Goal: Transaction & Acquisition: Purchase product/service

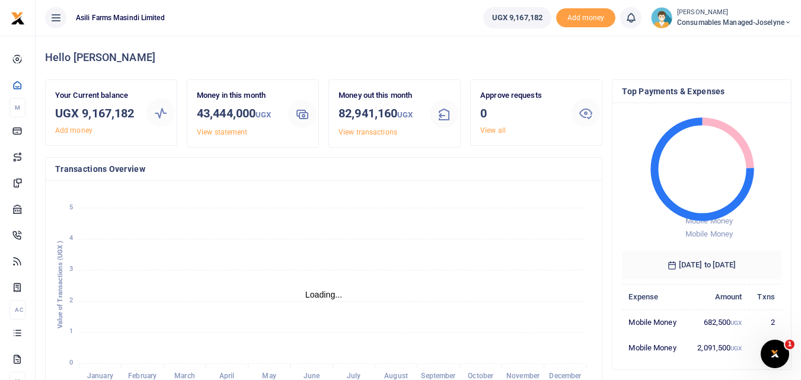
scroll to position [9, 9]
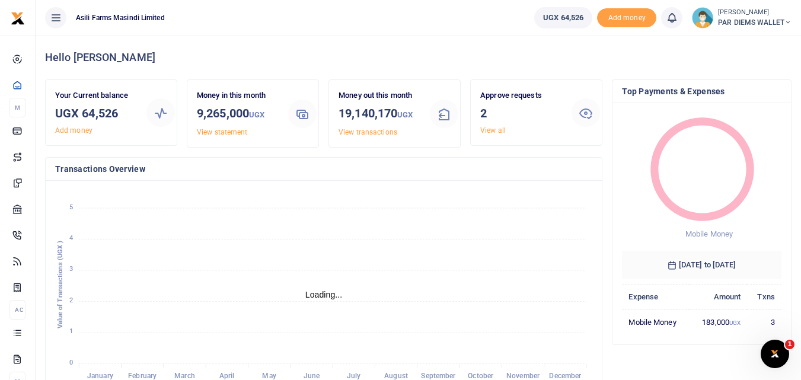
scroll to position [9, 9]
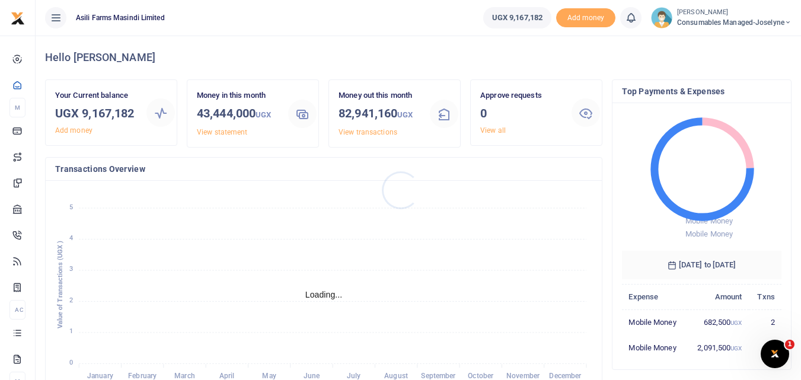
scroll to position [9, 9]
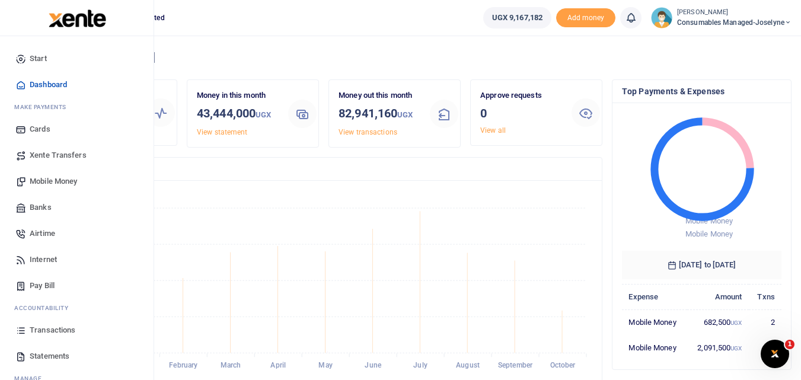
click at [46, 175] on link "Mobile Money" at bounding box center [76, 181] width 135 height 26
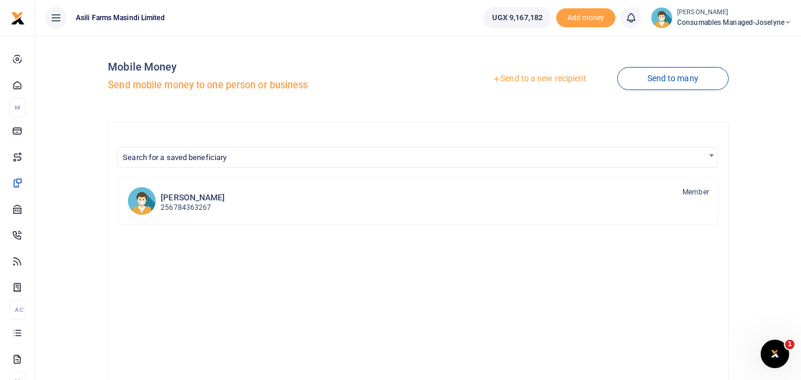
click at [538, 76] on link "Send to a new recipient" at bounding box center [539, 78] width 155 height 21
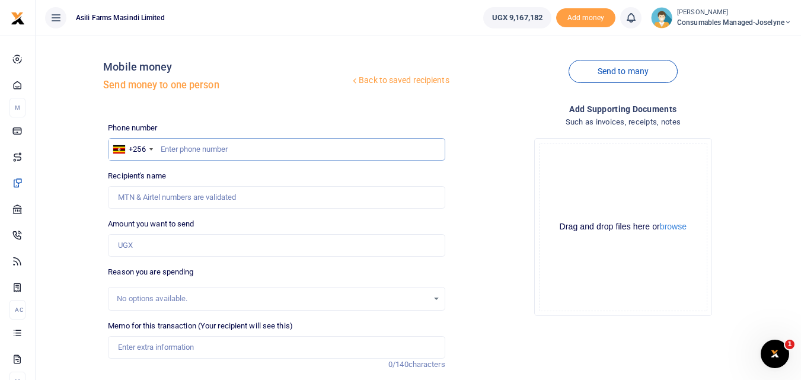
click at [216, 143] on input "text" at bounding box center [276, 149] width 337 height 23
click at [192, 148] on input "text" at bounding box center [276, 149] width 337 height 23
click at [196, 152] on input "text" at bounding box center [276, 149] width 337 height 23
type input "759733736"
click at [155, 244] on input "Amount you want to send" at bounding box center [276, 245] width 337 height 23
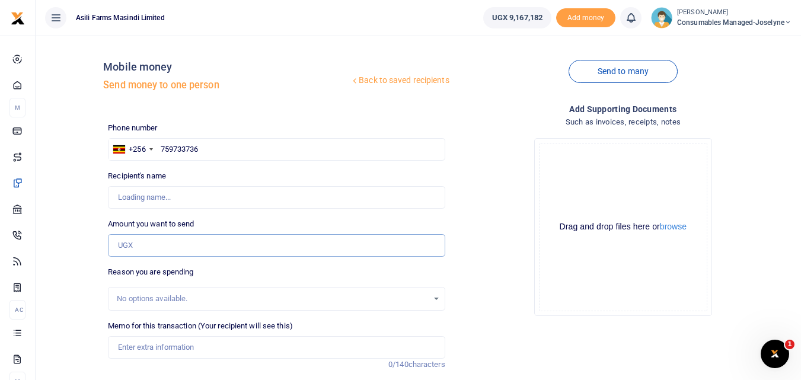
type input "[PERSON_NAME]"
click at [133, 247] on input "Amount you want to send" at bounding box center [276, 245] width 337 height 23
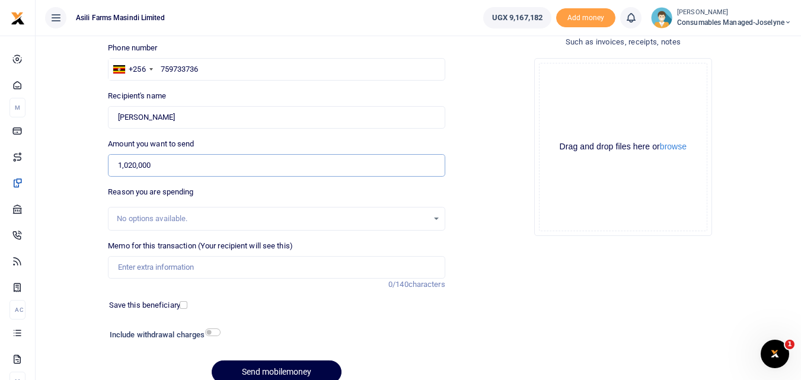
scroll to position [81, 0]
type input "1,020,000"
click at [155, 263] on input "Memo for this transaction (Your recipient will see this)" at bounding box center [276, 267] width 337 height 23
click at [116, 270] on input "Memo for this transaction (Your recipient will see this)" at bounding box center [276, 267] width 337 height 23
paste input "WK 42 /001 / 07"
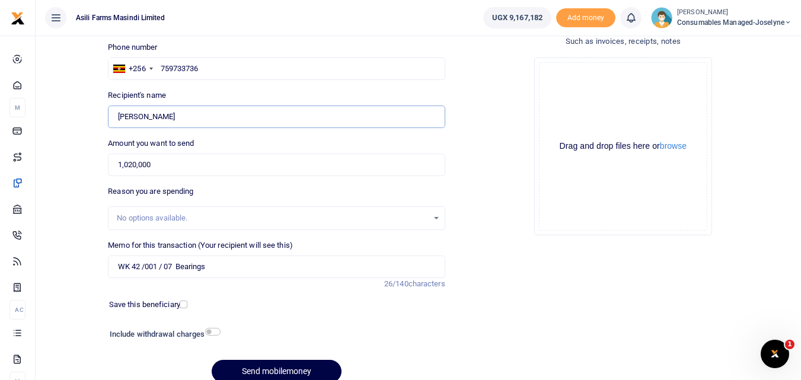
click at [155, 127] on input "Found" at bounding box center [276, 117] width 337 height 23
click at [228, 273] on input "WK 42 /001 / 07 Bearings" at bounding box center [276, 267] width 337 height 23
click at [163, 266] on input "WK 42 /001 / 07 Bearings for Tatu Harrows big and Small" at bounding box center [276, 267] width 337 height 23
type input "WK 42 001 07 Bearings for Tatu Harrows big and Small"
click at [267, 363] on button "Send mobilemoney" at bounding box center [277, 371] width 130 height 23
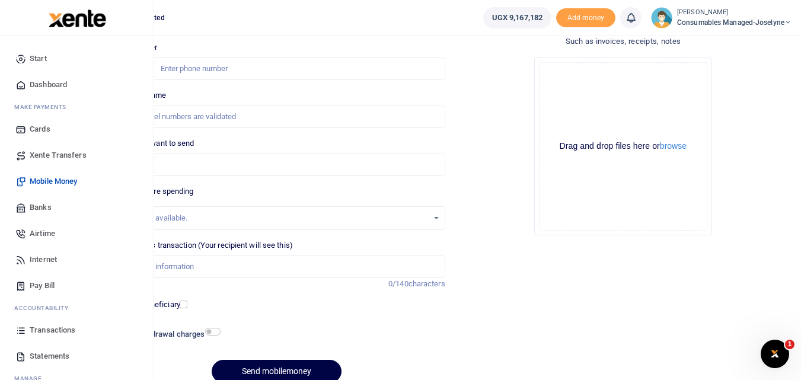
click at [24, 328] on icon at bounding box center [20, 330] width 11 height 11
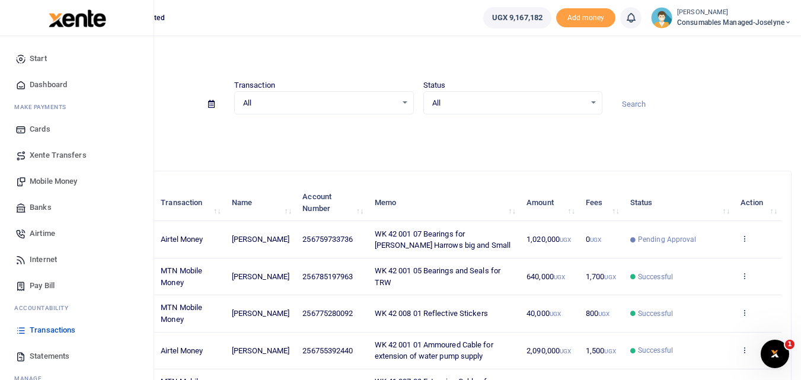
click at [52, 177] on span "Mobile Money" at bounding box center [53, 181] width 47 height 12
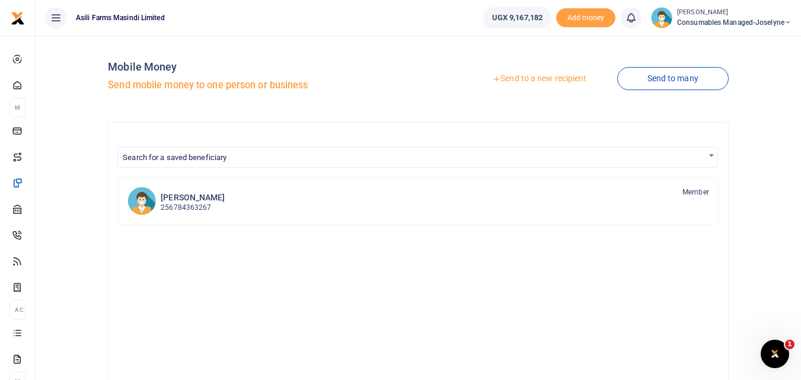
click at [515, 80] on link "Send to a new recipient" at bounding box center [539, 78] width 155 height 21
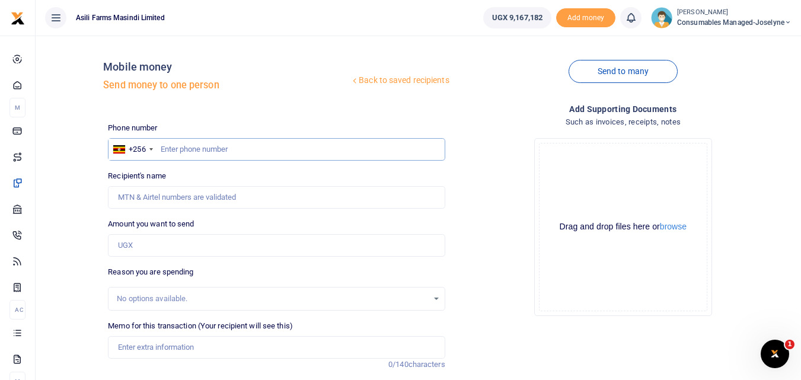
click at [221, 155] on input "text" at bounding box center [276, 149] width 337 height 23
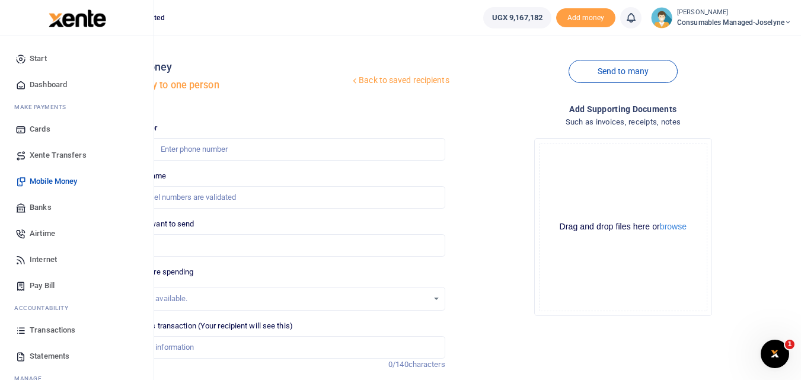
click at [18, 327] on icon at bounding box center [20, 330] width 11 height 11
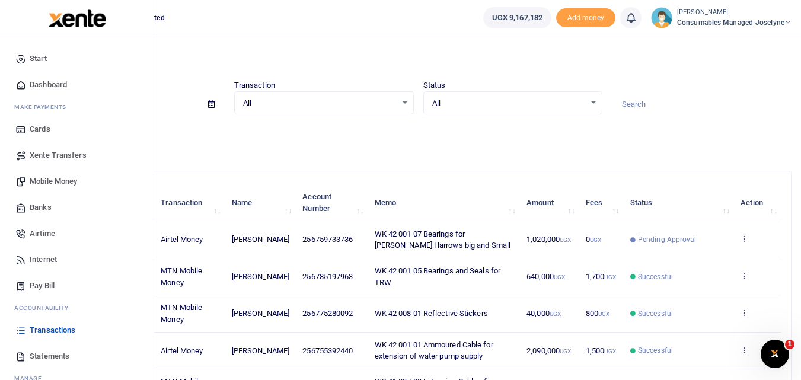
click at [60, 182] on span "Mobile Money" at bounding box center [53, 181] width 47 height 12
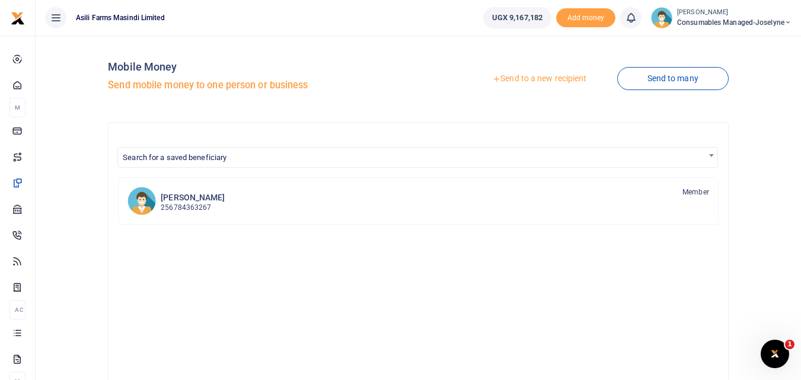
click at [530, 77] on link "Send to a new recipient" at bounding box center [539, 78] width 155 height 21
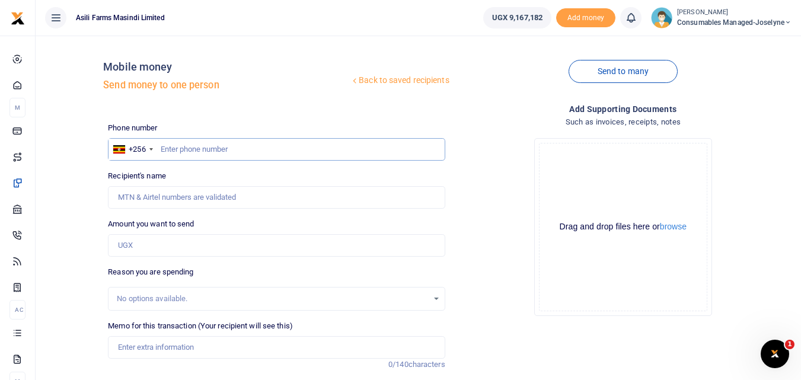
click at [179, 153] on input "text" at bounding box center [276, 149] width 337 height 23
type input "753264942"
type input "[PERSON_NAME]"
click at [170, 245] on input "Amount you want to send" at bounding box center [276, 245] width 337 height 23
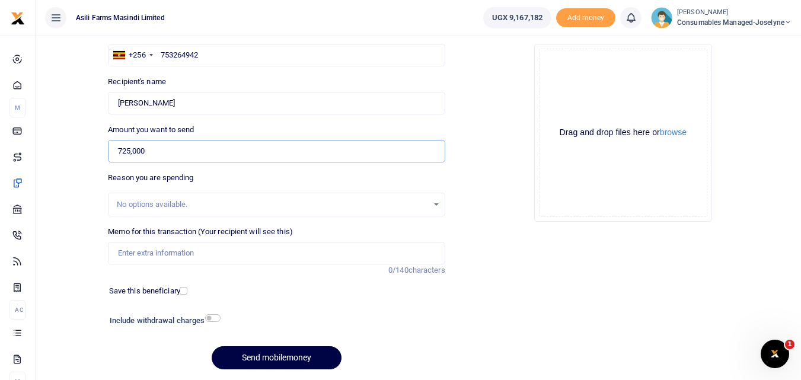
scroll to position [126, 0]
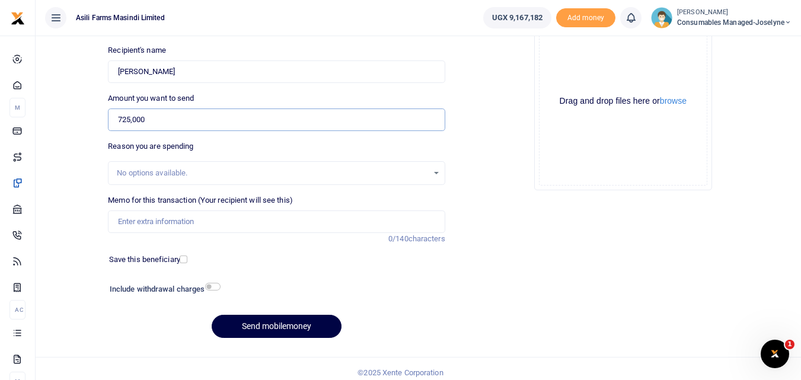
type input "725,000"
click at [198, 225] on input "Memo for this transaction (Your recipient will see this)" at bounding box center [276, 221] width 337 height 23
paste input "WK 42 /001 / 11"
paste input "WK 42 /001 / 22"
type input "WK 42 /001 / 11 WK 42 /001 / 22 Cutting Discs and"
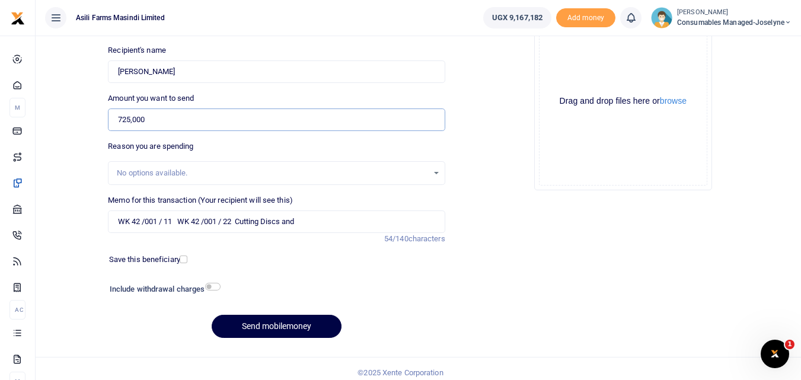
click at [167, 113] on input "725,000" at bounding box center [276, 119] width 337 height 23
type input "7"
type input "750,000"
click at [334, 225] on input "WK 42 /001 / 11 WK 42 /001 / 22 Cutting Discs and" at bounding box center [276, 221] width 337 height 23
click at [225, 222] on input "WK 42 /001 / 11 WK 42 /001 / 22 Cutting Discs and Welding Helmet for Tinus" at bounding box center [276, 221] width 337 height 23
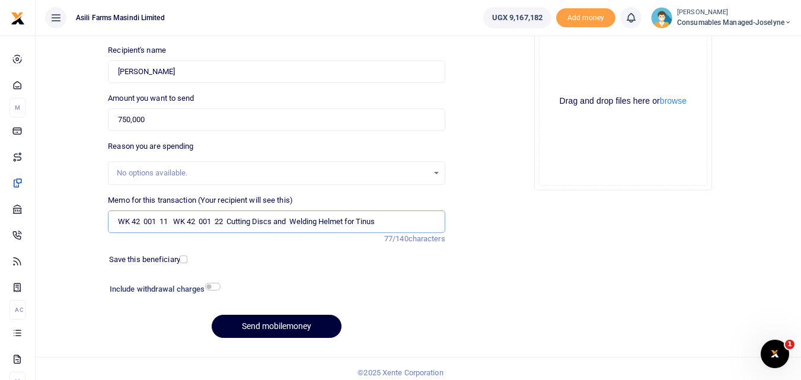
type input "WK 42 001 11 WK 42 001 22 Cutting Discs and Welding Helmet for Tinus"
click at [289, 325] on button "Send mobilemoney" at bounding box center [277, 326] width 130 height 23
